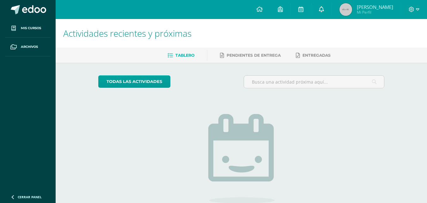
click at [323, 10] on icon at bounding box center [321, 9] width 5 height 6
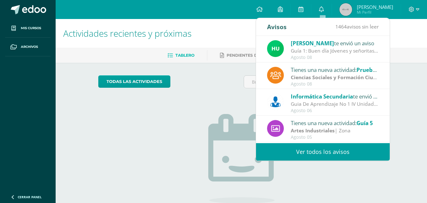
click at [319, 100] on div "Guia De Aprendizaje No 1 IV Unidad: Buenos días, estimados estudiantes, es un g…" at bounding box center [335, 103] width 88 height 7
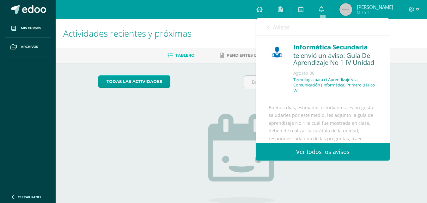
click at [334, 152] on link "Ver todos los avisos" at bounding box center [323, 151] width 134 height 17
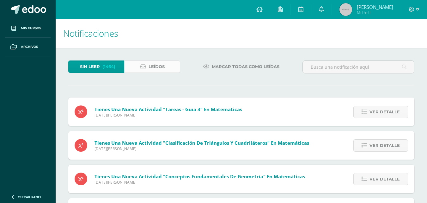
click at [146, 68] on link "Leídos" at bounding box center [152, 66] width 56 height 12
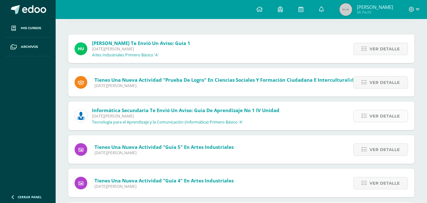
scroll to position [63, 0]
click at [377, 115] on span "Ver detalle" at bounding box center [384, 116] width 30 height 12
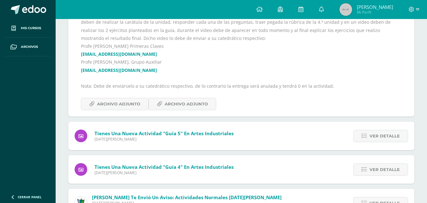
scroll to position [190, 0]
click at [287, 183] on div "[PERSON_NAME] te envió un aviso: Guía 1 [DATE][PERSON_NAME] Artes Industriales …" at bounding box center [241, 140] width 346 height 464
